Goal: Task Accomplishment & Management: Complete application form

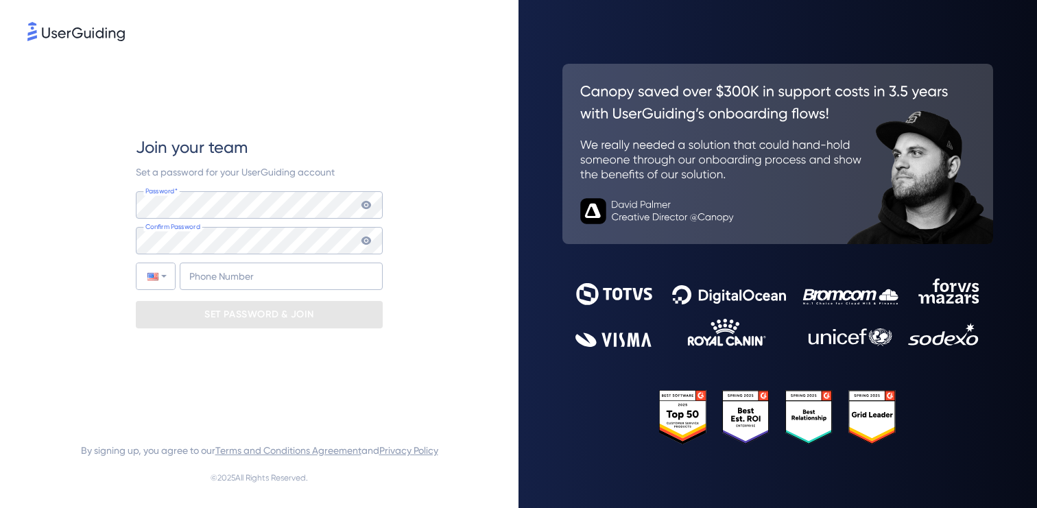
click at [381, 128] on div "Join your team Set a password for your UserGuiding account Password* Your passw…" at bounding box center [259, 232] width 247 height 376
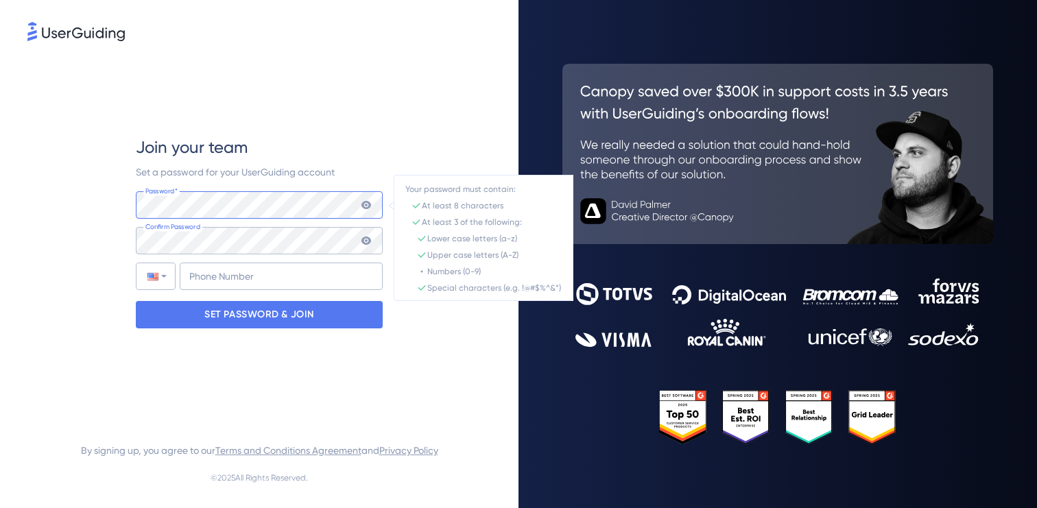
click at [66, 202] on div "Join your team Set a password for your UserGuiding account Password* Your passw…" at bounding box center [258, 232] width 463 height 376
click at [364, 206] on icon at bounding box center [366, 205] width 10 height 8
click at [92, 210] on div "Join your team Set a password for your UserGuiding account Password* Your passw…" at bounding box center [258, 232] width 463 height 376
click at [111, 206] on div "Join your team Set a password for your UserGuiding account Password* Your passw…" at bounding box center [258, 232] width 463 height 376
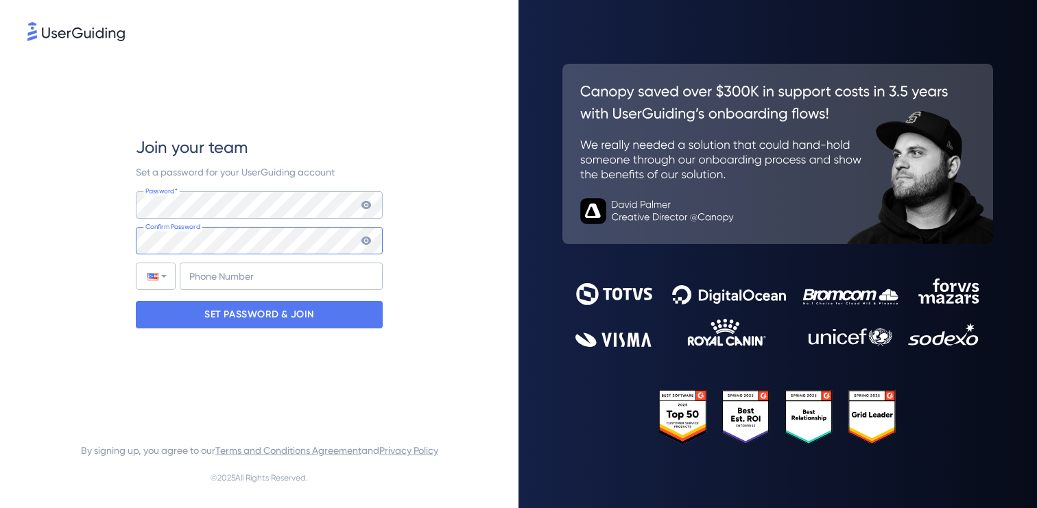
click at [125, 241] on div "Join your team Set a password for your UserGuiding account Password* Your passw…" at bounding box center [258, 232] width 463 height 376
click at [236, 276] on input "+1" at bounding box center [281, 276] width 203 height 27
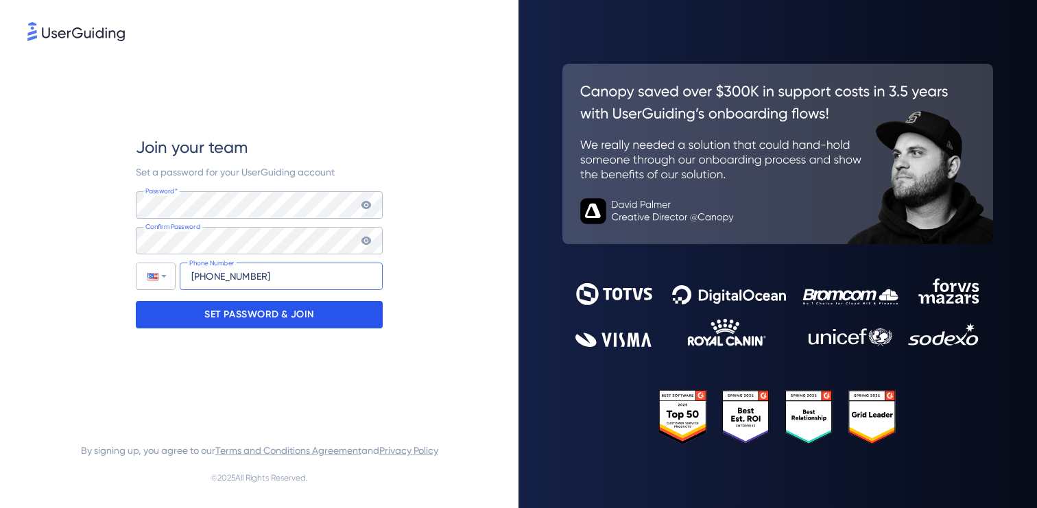
type input "[PHONE_NUMBER]"
click at [229, 321] on p "SET PASSWORD & JOIN" at bounding box center [259, 315] width 110 height 22
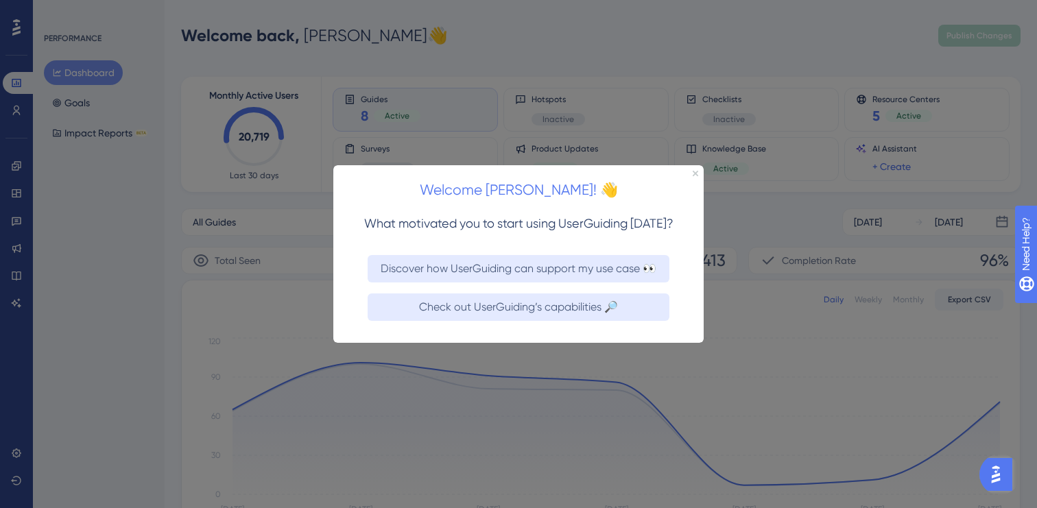
click at [670, 190] on h2 "Welcome [PERSON_NAME]! 👋" at bounding box center [518, 189] width 348 height 23
click at [694, 171] on icon "Close Preview" at bounding box center [694, 172] width 5 height 5
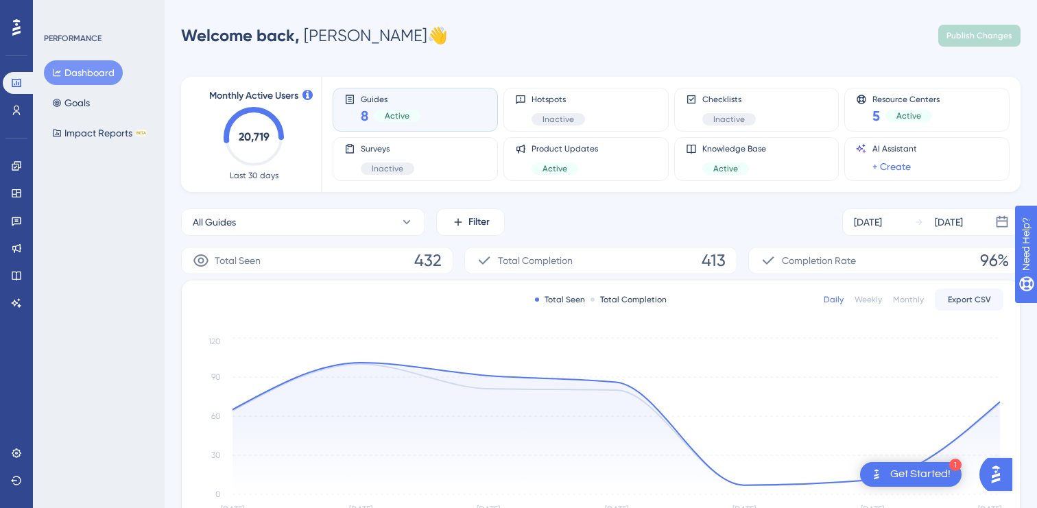
click at [694, 43] on div "Welcome back, [PERSON_NAME] 👋 Publish Changes" at bounding box center [600, 35] width 839 height 27
click at [887, 29] on div "Welcome back, [PERSON_NAME] 👋 Publish Changes" at bounding box center [600, 35] width 839 height 27
click at [925, 471] on div "Get Started!" at bounding box center [920, 474] width 60 height 15
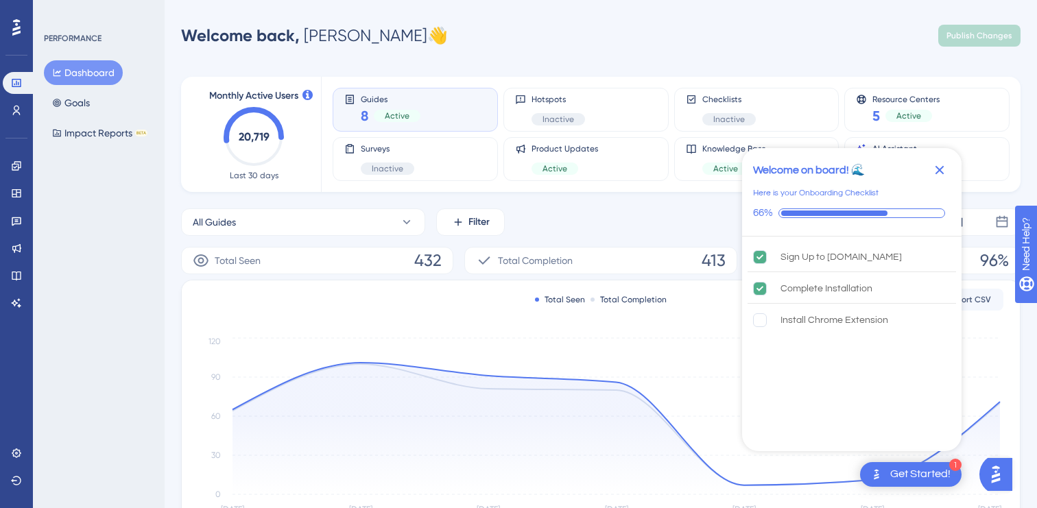
click at [941, 167] on icon "Close Checklist" at bounding box center [939, 170] width 9 height 9
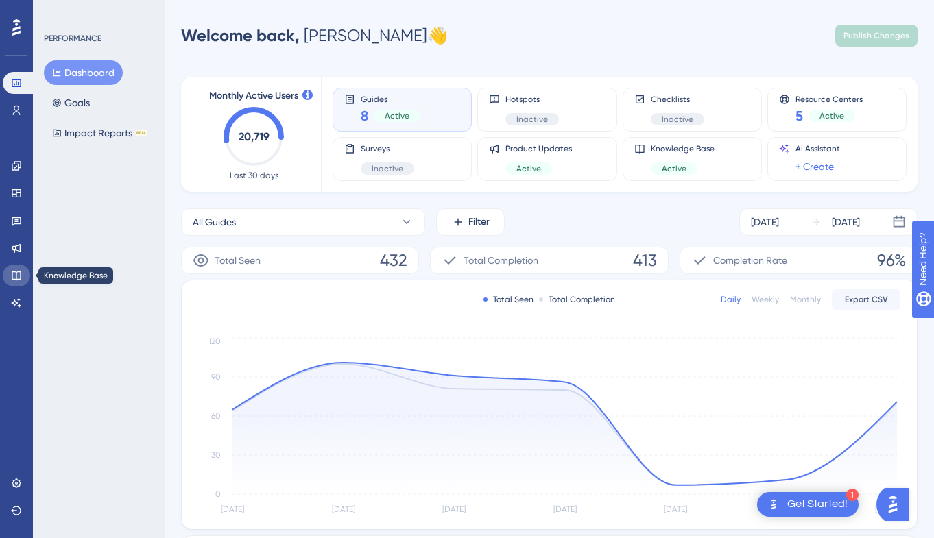
click at [15, 269] on link at bounding box center [16, 276] width 27 height 22
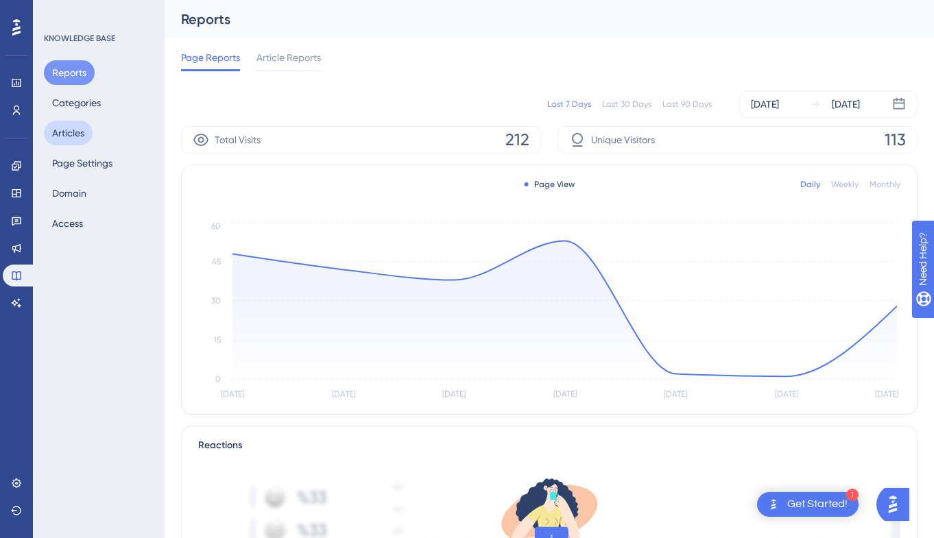
click at [85, 132] on button "Articles" at bounding box center [68, 133] width 49 height 25
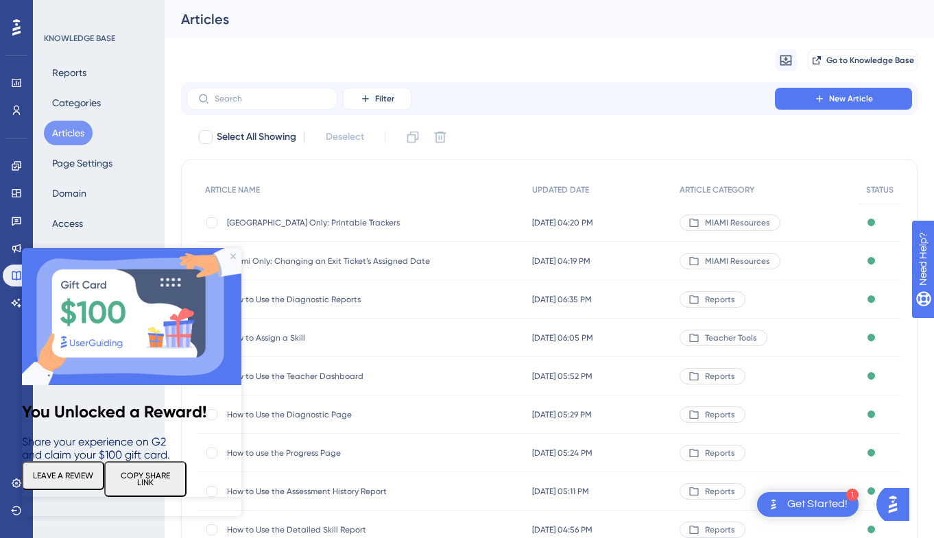
click at [101, 490] on button "LEAVE A REVIEW" at bounding box center [63, 475] width 82 height 29
click at [532, 46] on div "Migrate from Go to Knowledge Base" at bounding box center [549, 60] width 736 height 44
click at [167, 205] on div "Performance Users Engagement Widgets Feedback Product Updates Knowledge Base AI…" at bounding box center [549, 335] width 769 height 670
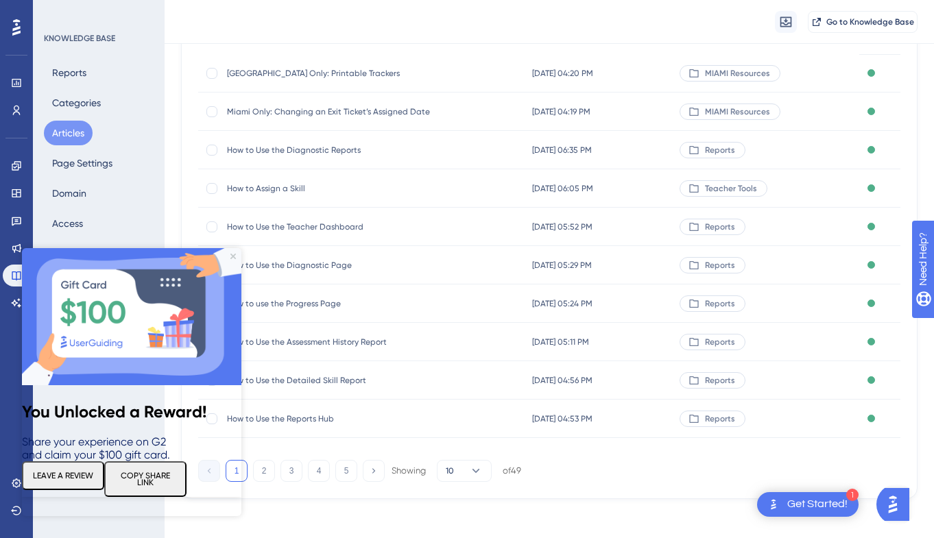
scroll to position [160, 0]
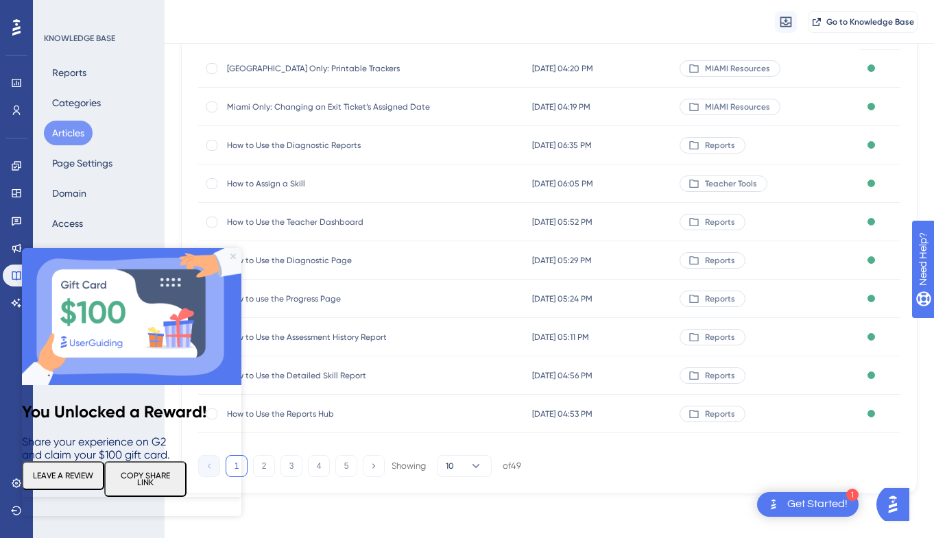
click at [232, 256] on icon "Close Preview" at bounding box center [232, 256] width 5 height 5
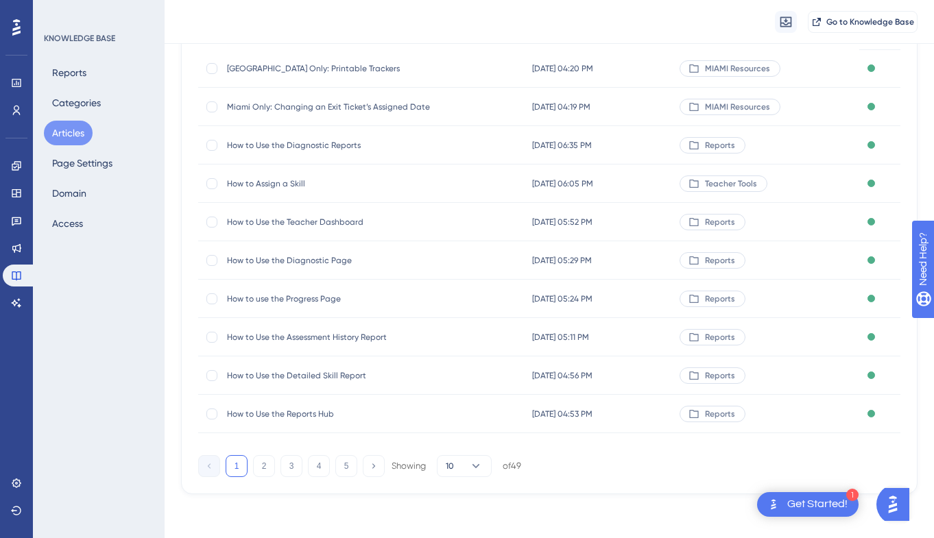
scroll to position [0, 0]
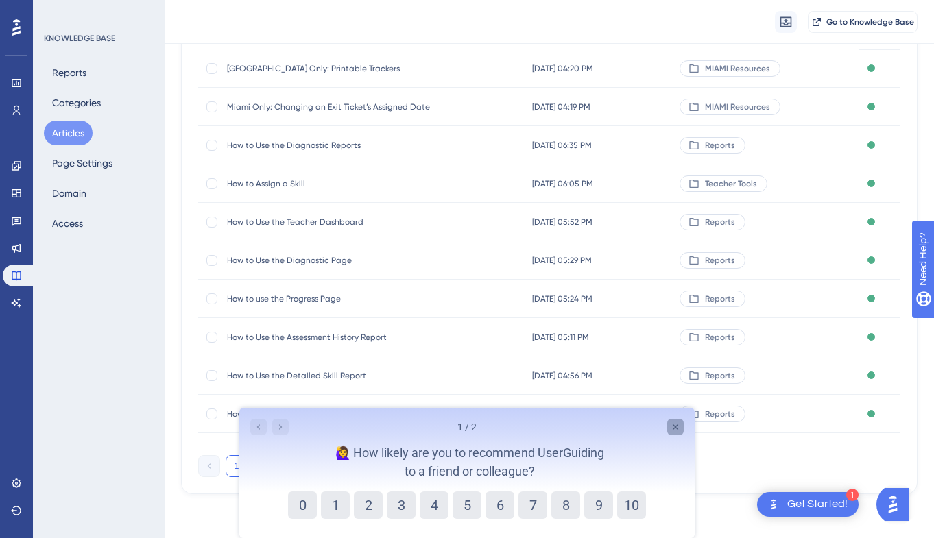
click at [678, 424] on icon "Close survey" at bounding box center [675, 427] width 11 height 11
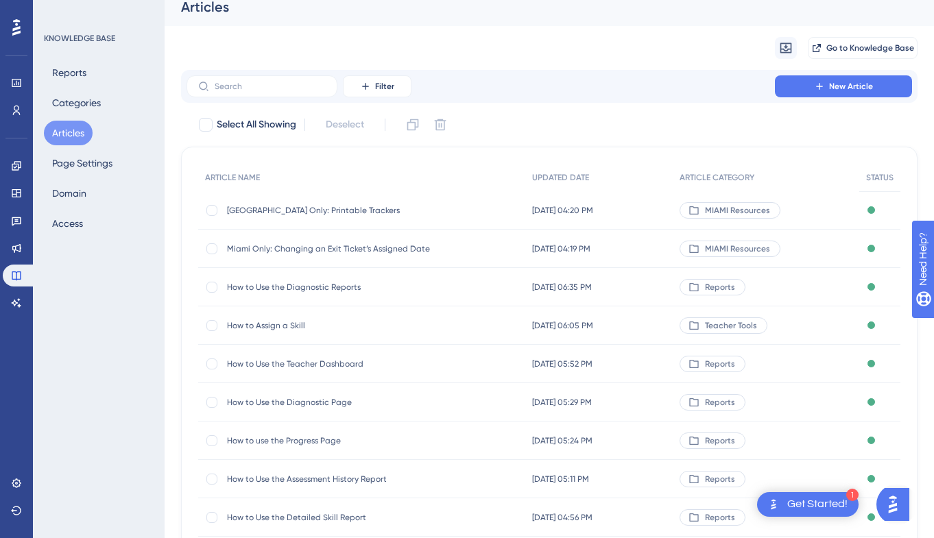
scroll to position [13, 0]
click at [281, 82] on input "text" at bounding box center [270, 86] width 111 height 10
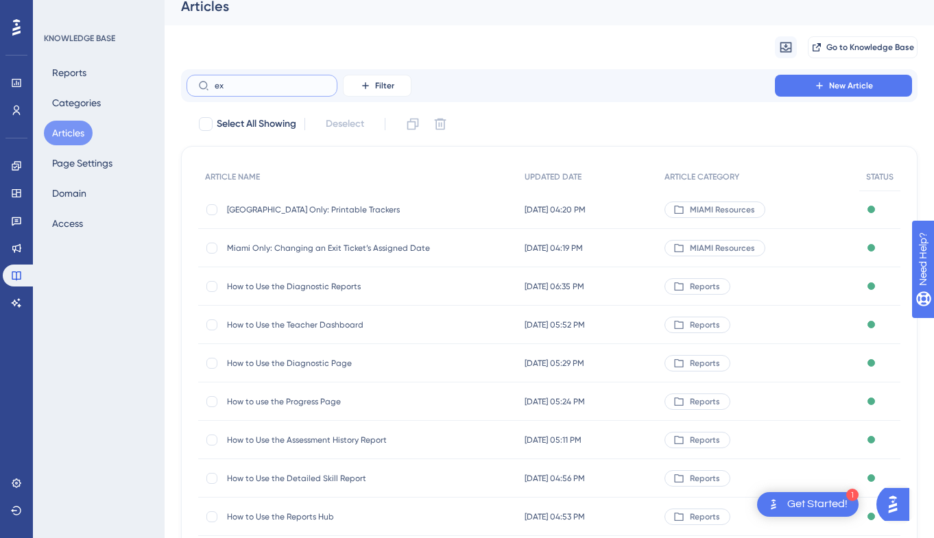
scroll to position [0, 0]
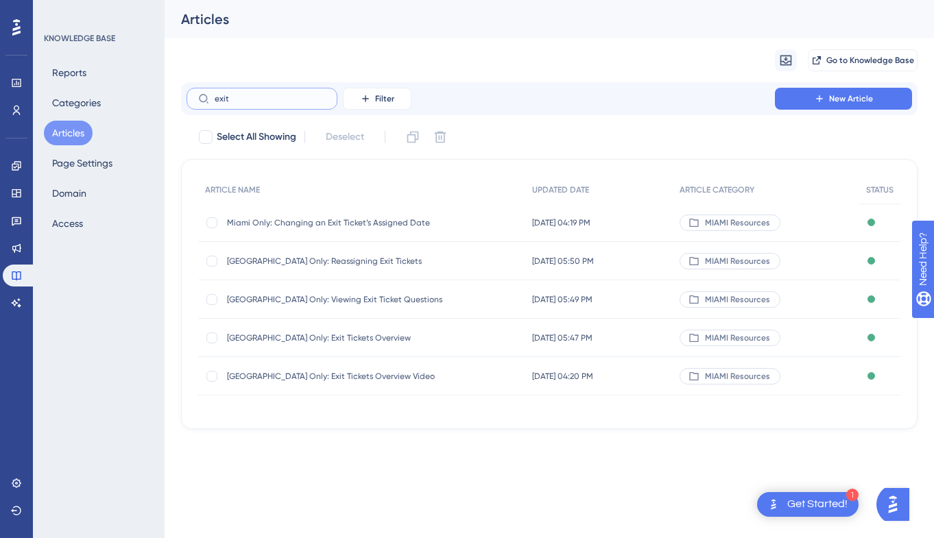
type input "exit"
click at [300, 297] on span "[GEOGRAPHIC_DATA] Only: Viewing Exit Ticket Questions" at bounding box center [336, 299] width 219 height 11
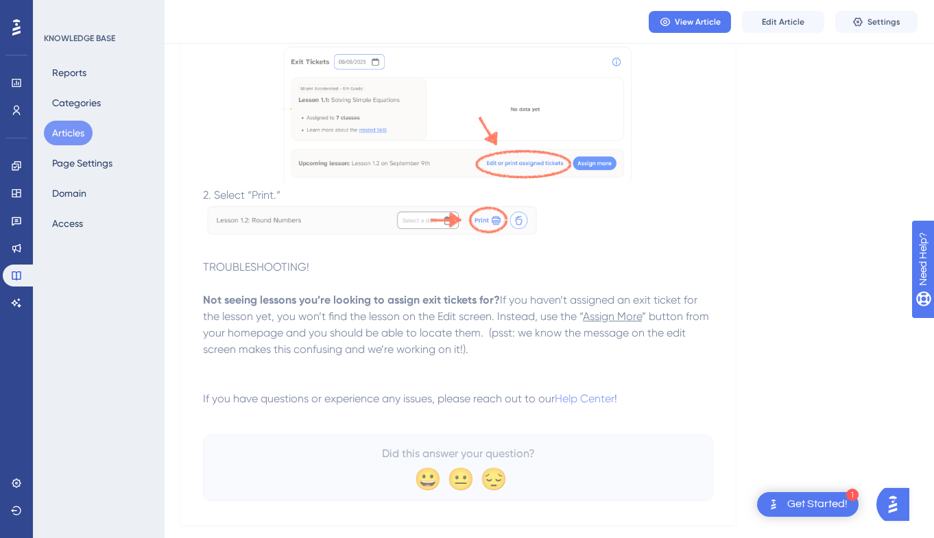
scroll to position [730, 0]
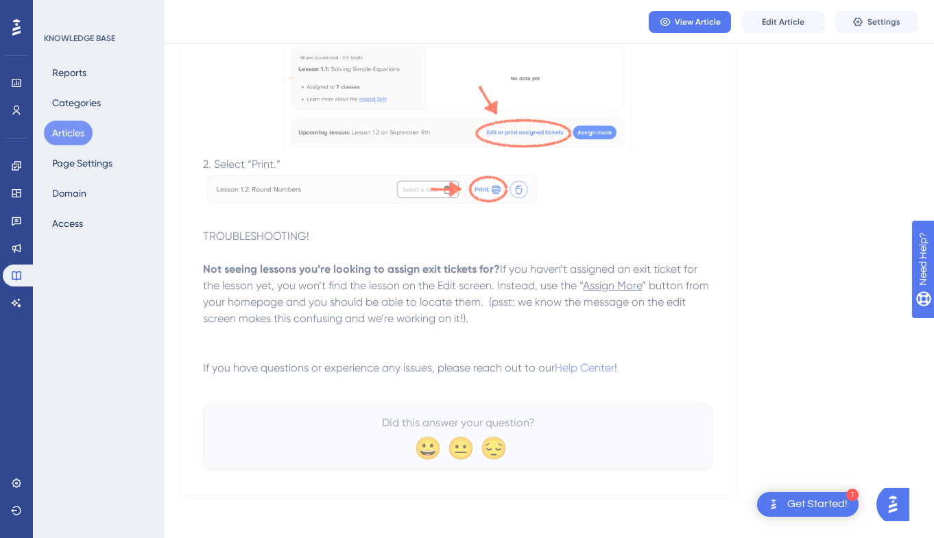
click at [568, 330] on p at bounding box center [458, 335] width 510 height 16
